Goal: Task Accomplishment & Management: Use online tool/utility

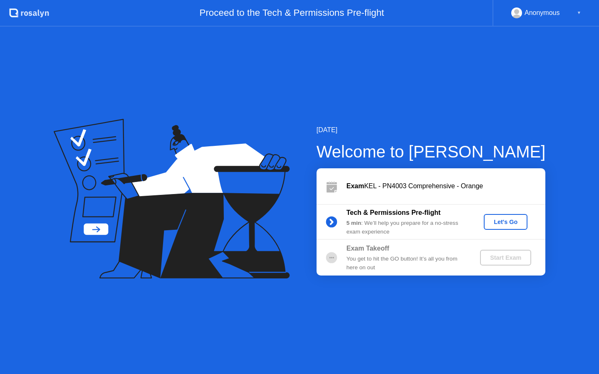
click at [496, 222] on div "Let's Go" at bounding box center [505, 222] width 37 height 7
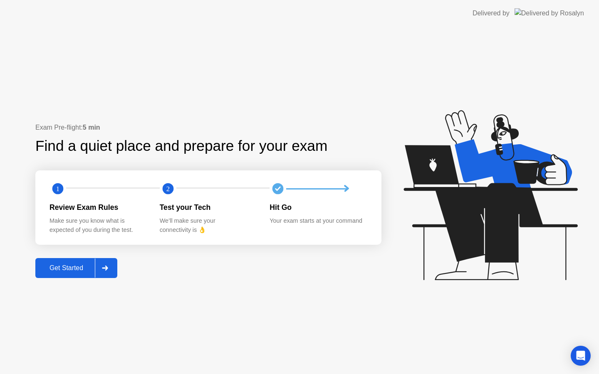
click at [86, 266] on div "Get Started" at bounding box center [66, 268] width 57 height 7
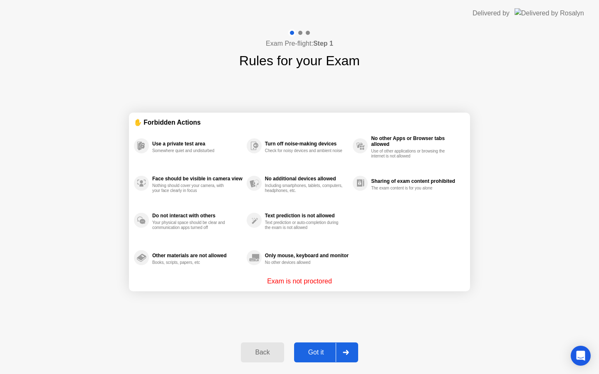
click at [308, 347] on button "Got it" at bounding box center [326, 353] width 64 height 20
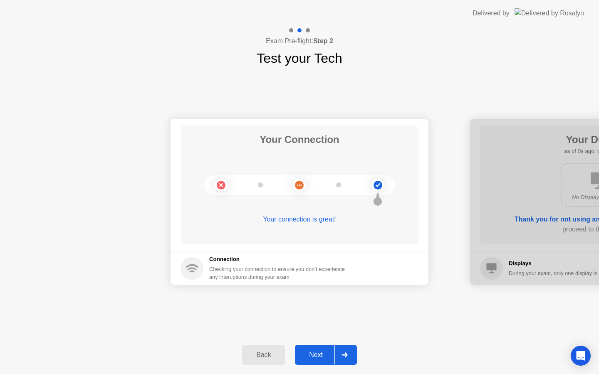
click at [311, 357] on div "Next" at bounding box center [315, 355] width 37 height 7
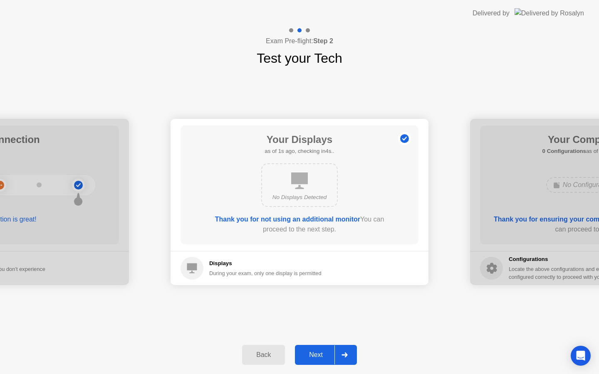
click at [311, 357] on div "Next" at bounding box center [315, 355] width 37 height 7
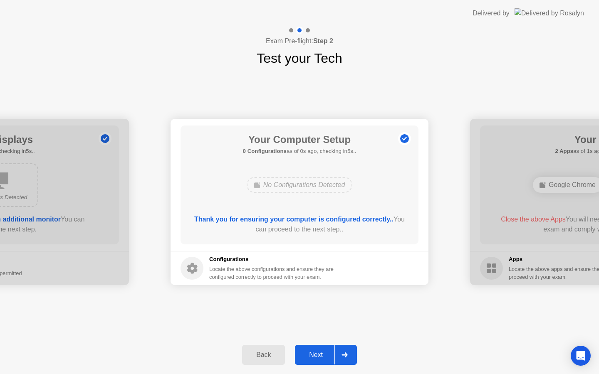
click at [311, 357] on div "Next" at bounding box center [315, 355] width 37 height 7
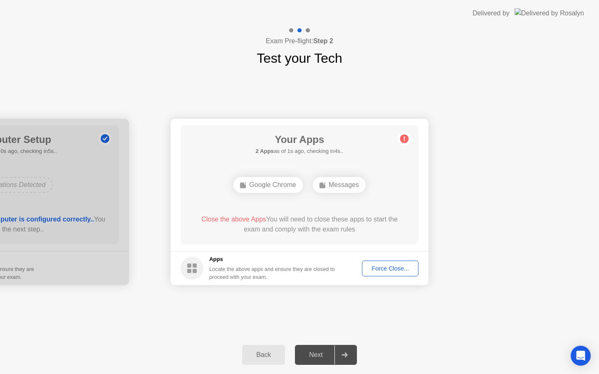
click at [394, 270] on div "Force Close..." at bounding box center [390, 268] width 51 height 7
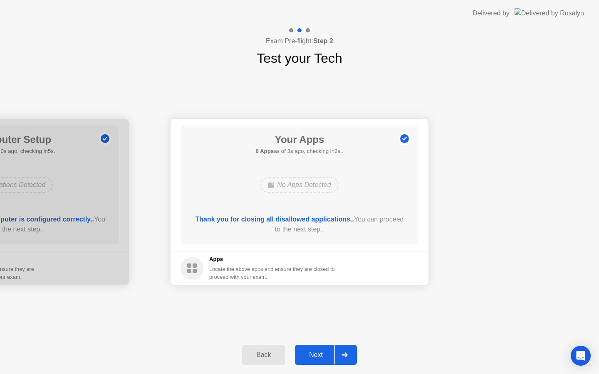
click at [307, 357] on div "Next" at bounding box center [315, 355] width 37 height 7
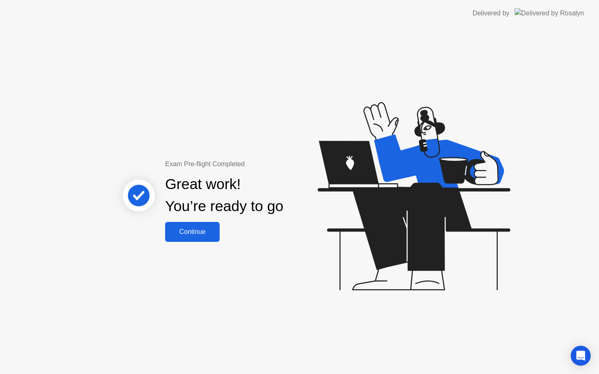
click at [193, 236] on div "Continue" at bounding box center [193, 231] width 50 height 7
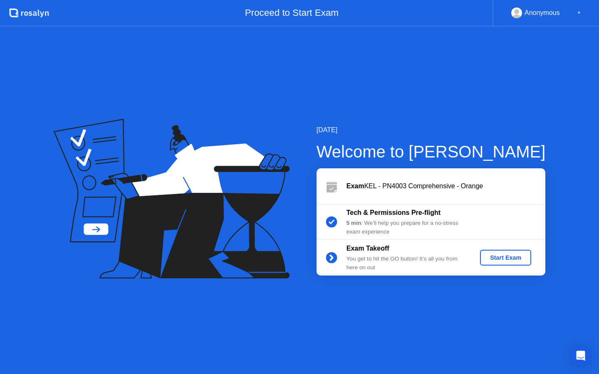
click at [516, 256] on div "Start Exam" at bounding box center [505, 258] width 45 height 7
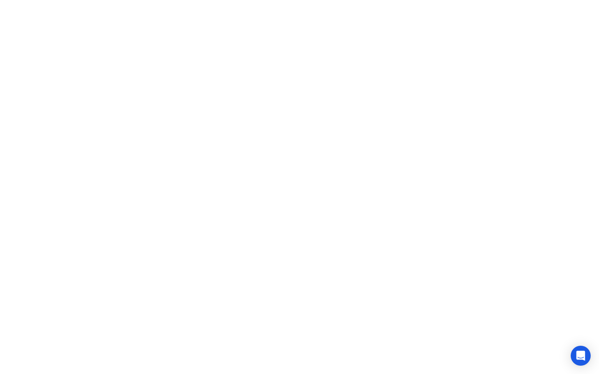
click iframe
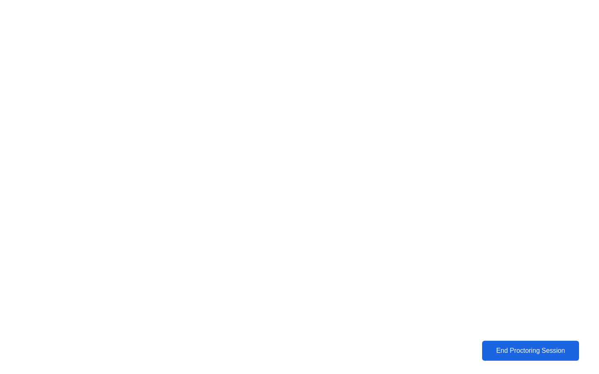
click at [504, 347] on div "End Proctoring Session" at bounding box center [530, 351] width 99 height 8
